Goal: Contribute content

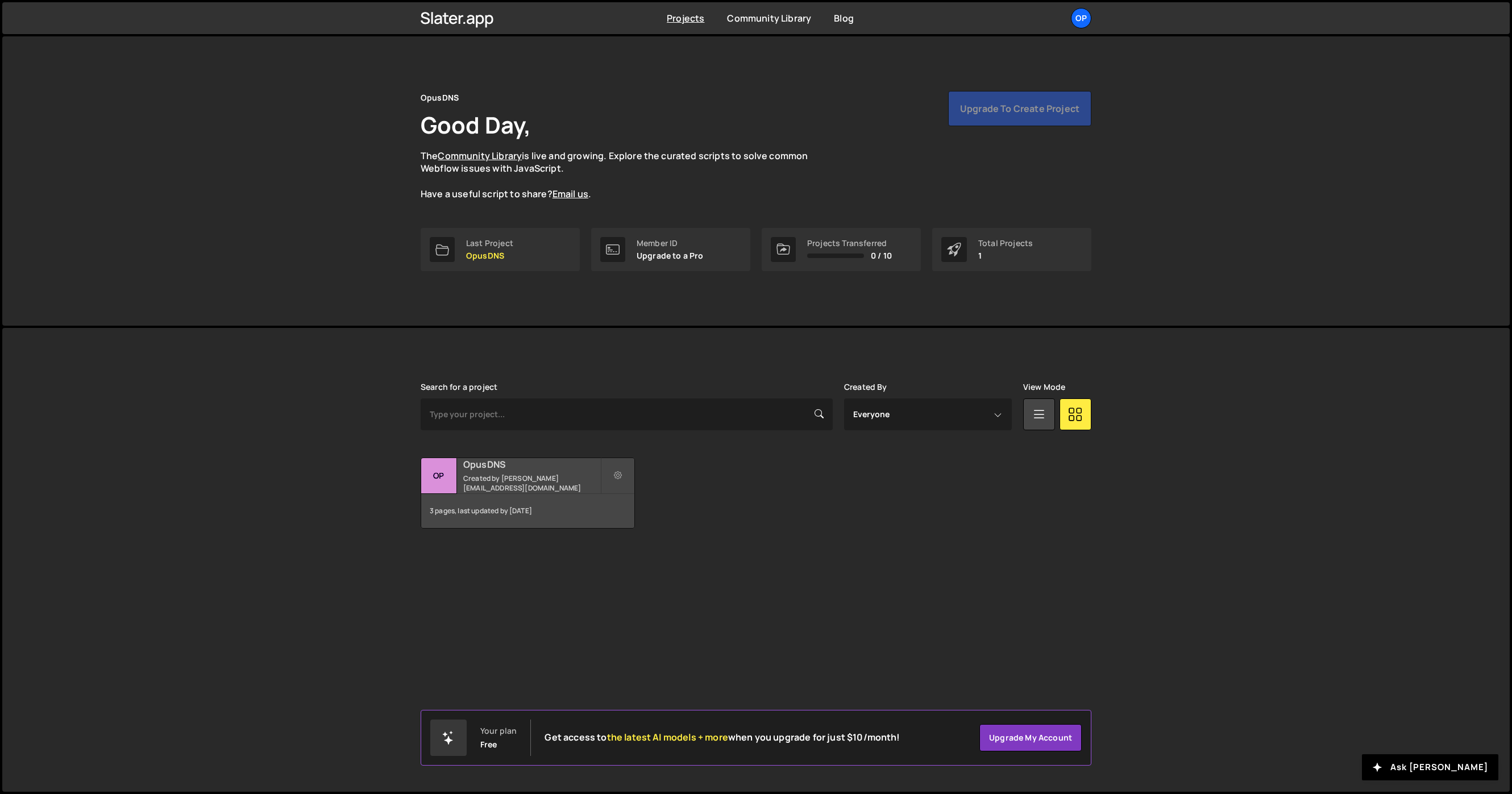
click at [515, 475] on small "Created by [PERSON_NAME][EMAIL_ADDRESS][DOMAIN_NAME]" at bounding box center [531, 483] width 137 height 19
click at [490, 471] on div "OpusDNS Created by [PERSON_NAME][EMAIL_ADDRESS][DOMAIN_NAME]" at bounding box center [528, 476] width 213 height 35
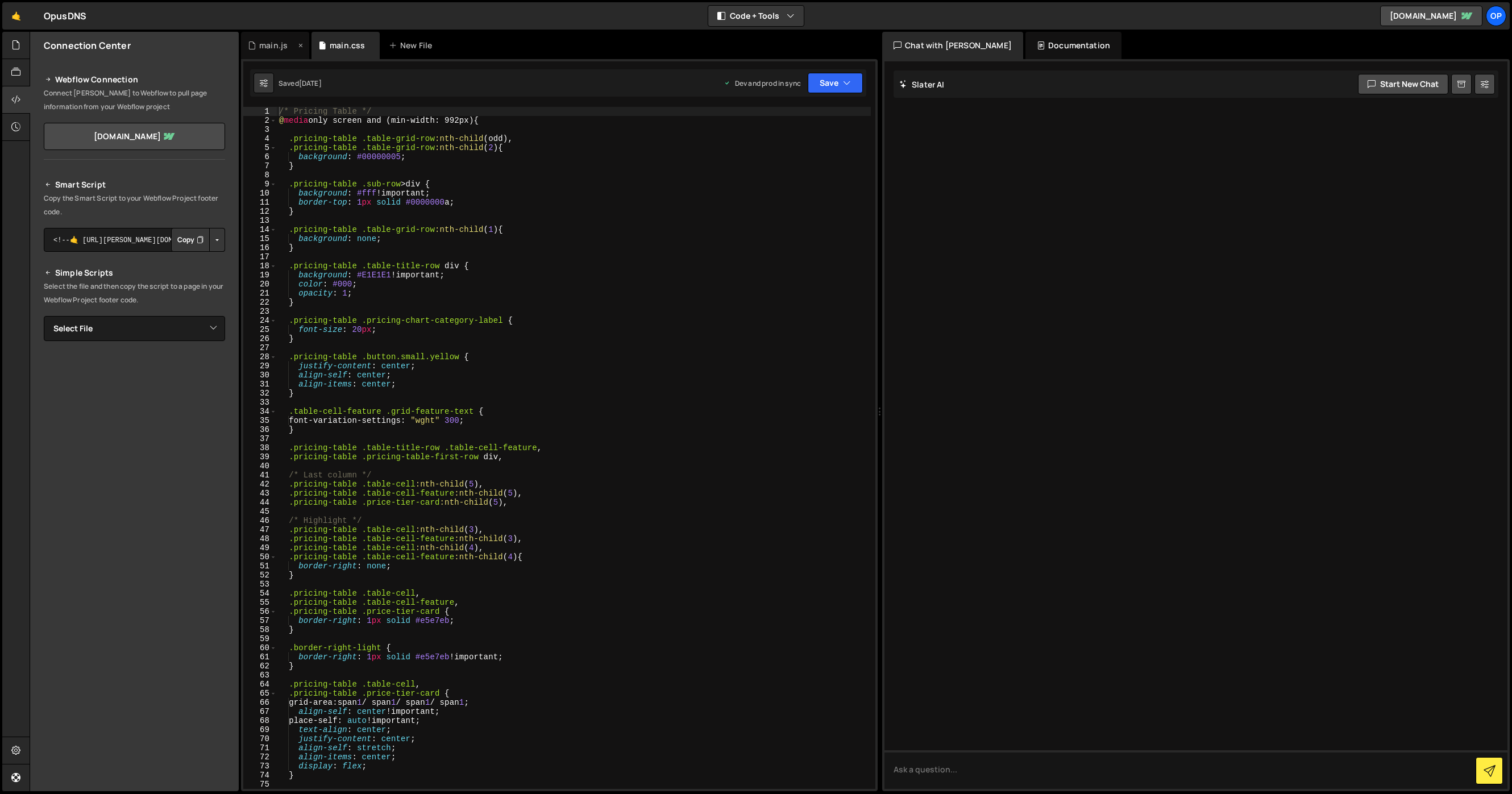
click at [279, 47] on div "main.js" at bounding box center [273, 46] width 28 height 12
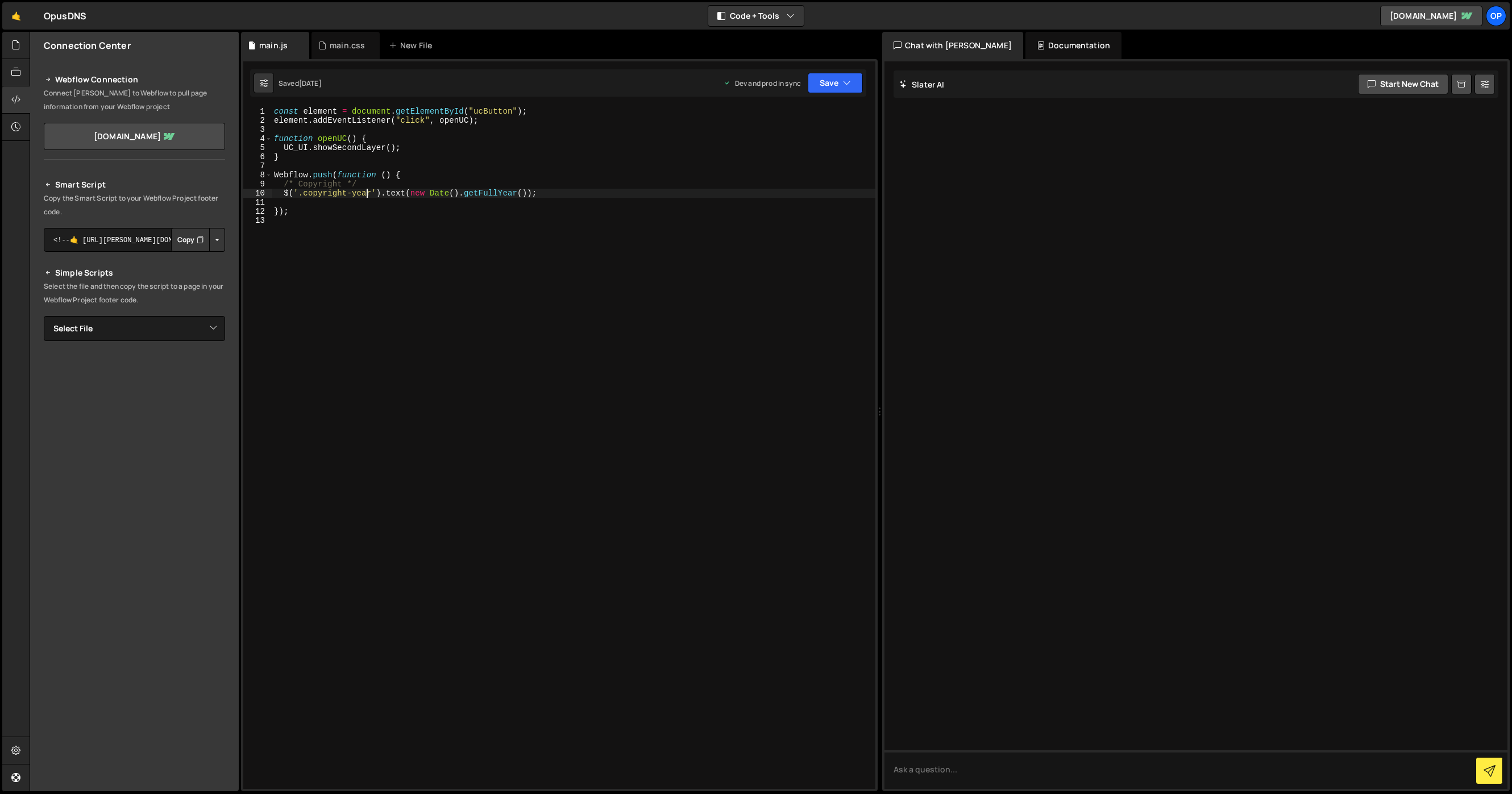
click at [366, 190] on div "const element = document . getElementById ( "ucButton" ) ; element . addEventLi…" at bounding box center [574, 457] width 603 height 700
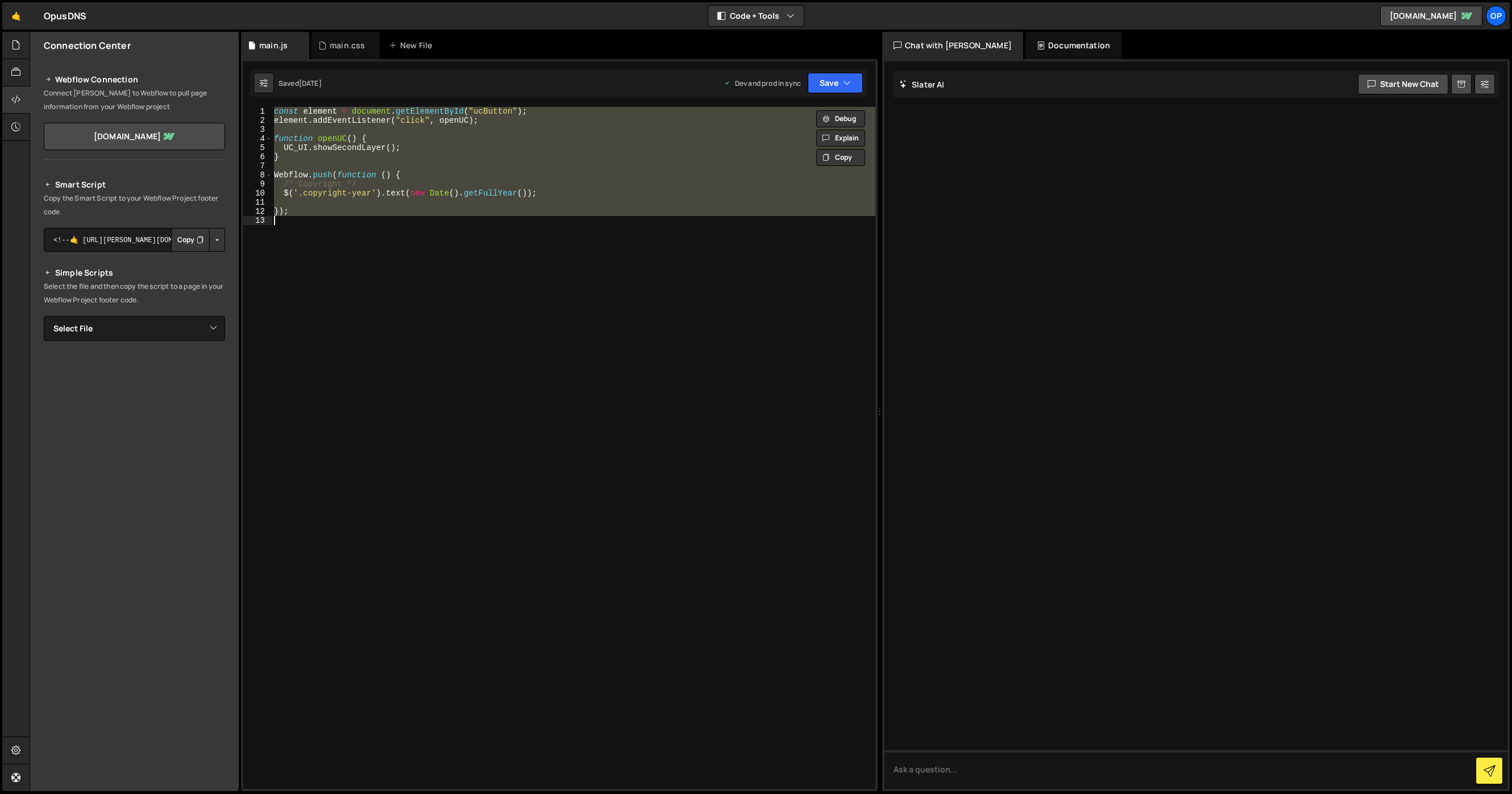
click at [443, 179] on div "const element = document . getElementById ( "ucButton" ) ; element . addEventLi…" at bounding box center [574, 448] width 603 height 682
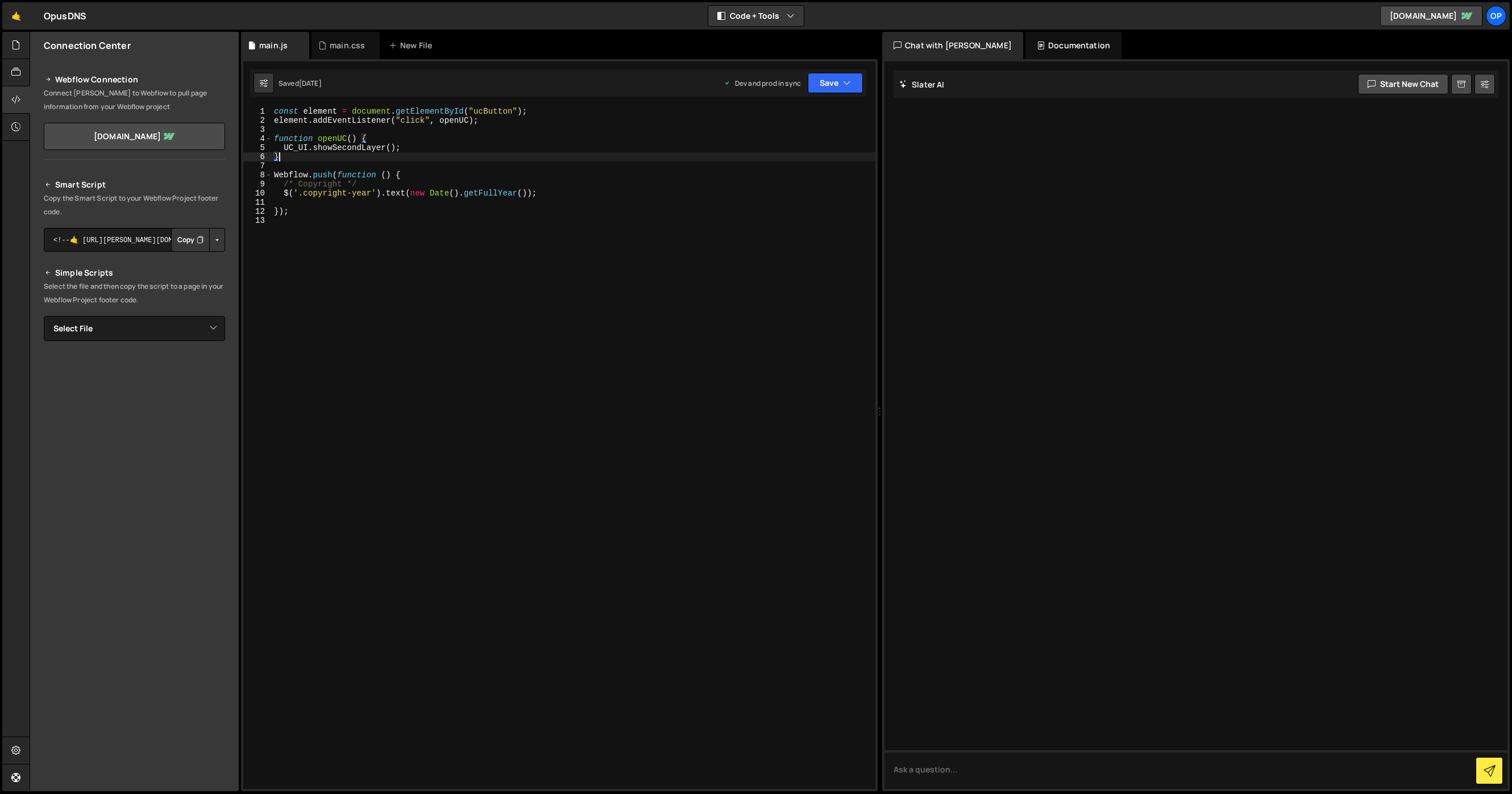
click at [357, 160] on div "const element = document . getElementById ( "ucButton" ) ; element . addEventLi…" at bounding box center [574, 457] width 603 height 700
type textarea "});"
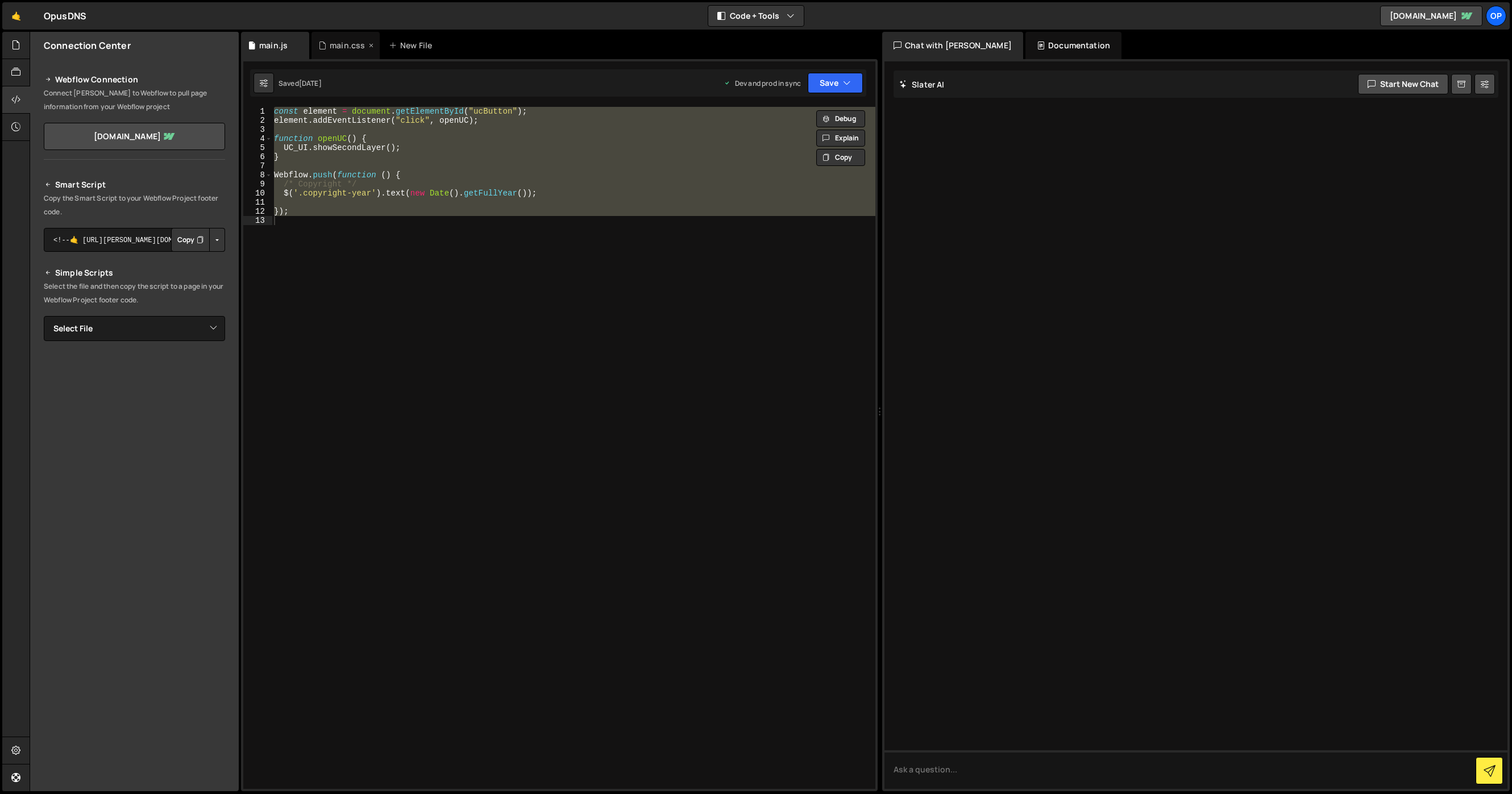
click at [356, 42] on div "main.css" at bounding box center [347, 46] width 35 height 12
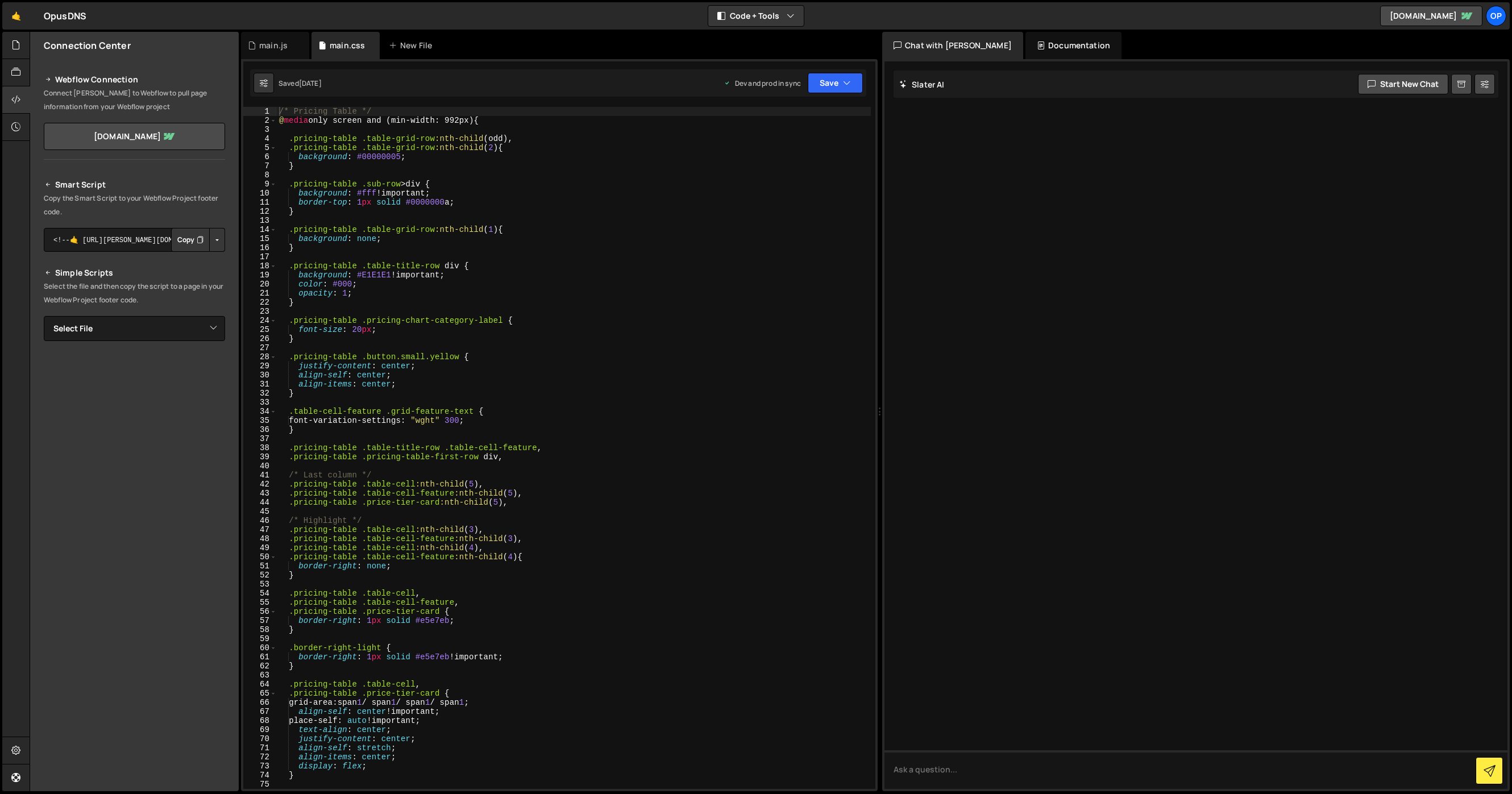
click at [418, 267] on div "/* Pricing Table */ @ media only screen and (min-width: 992px) { .pricing-table…" at bounding box center [574, 457] width 593 height 700
type textarea "}"
